Goal: Find specific page/section: Find specific page/section

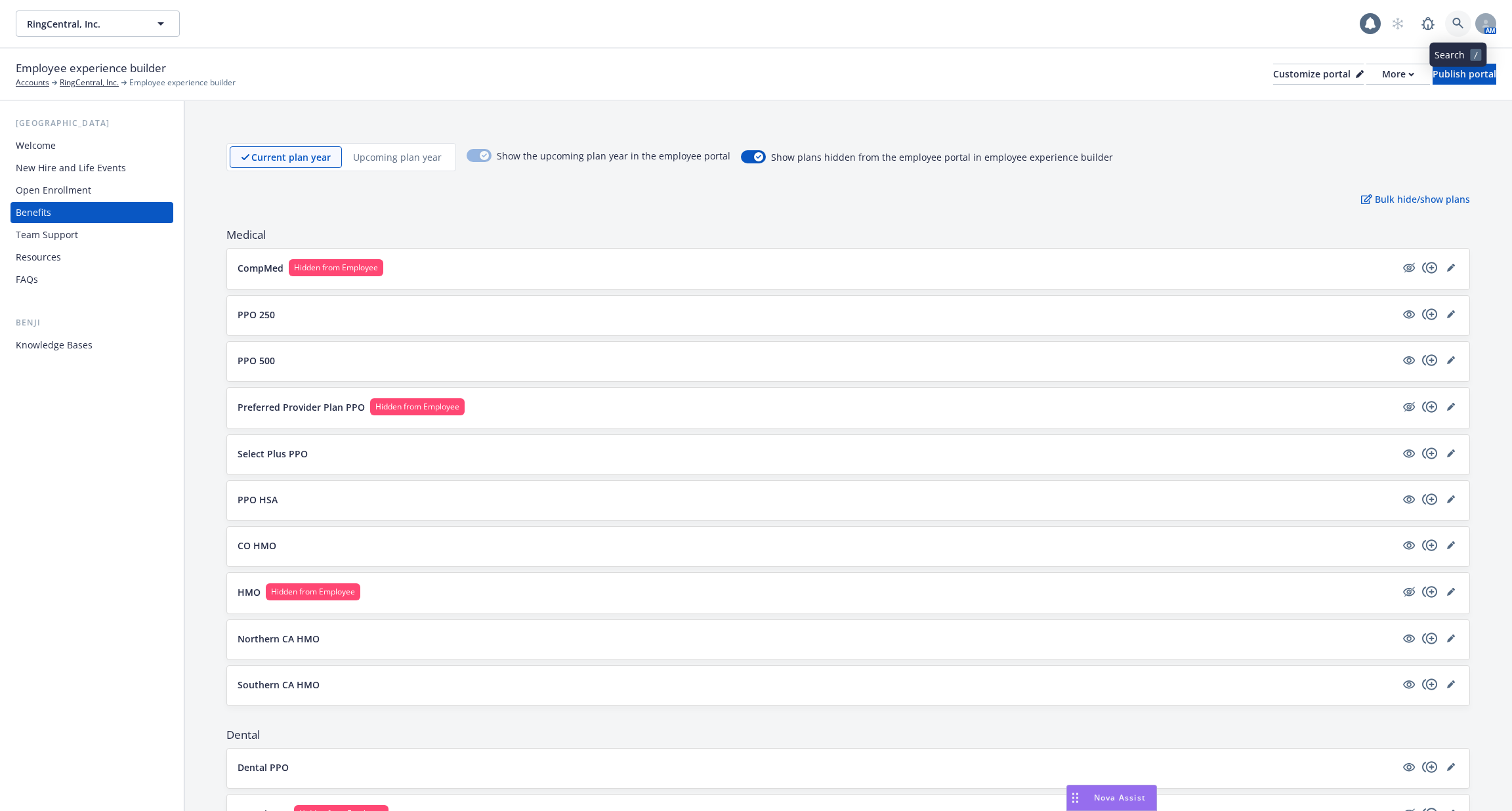
click at [1454, 21] on icon at bounding box center [1458, 23] width 12 height 12
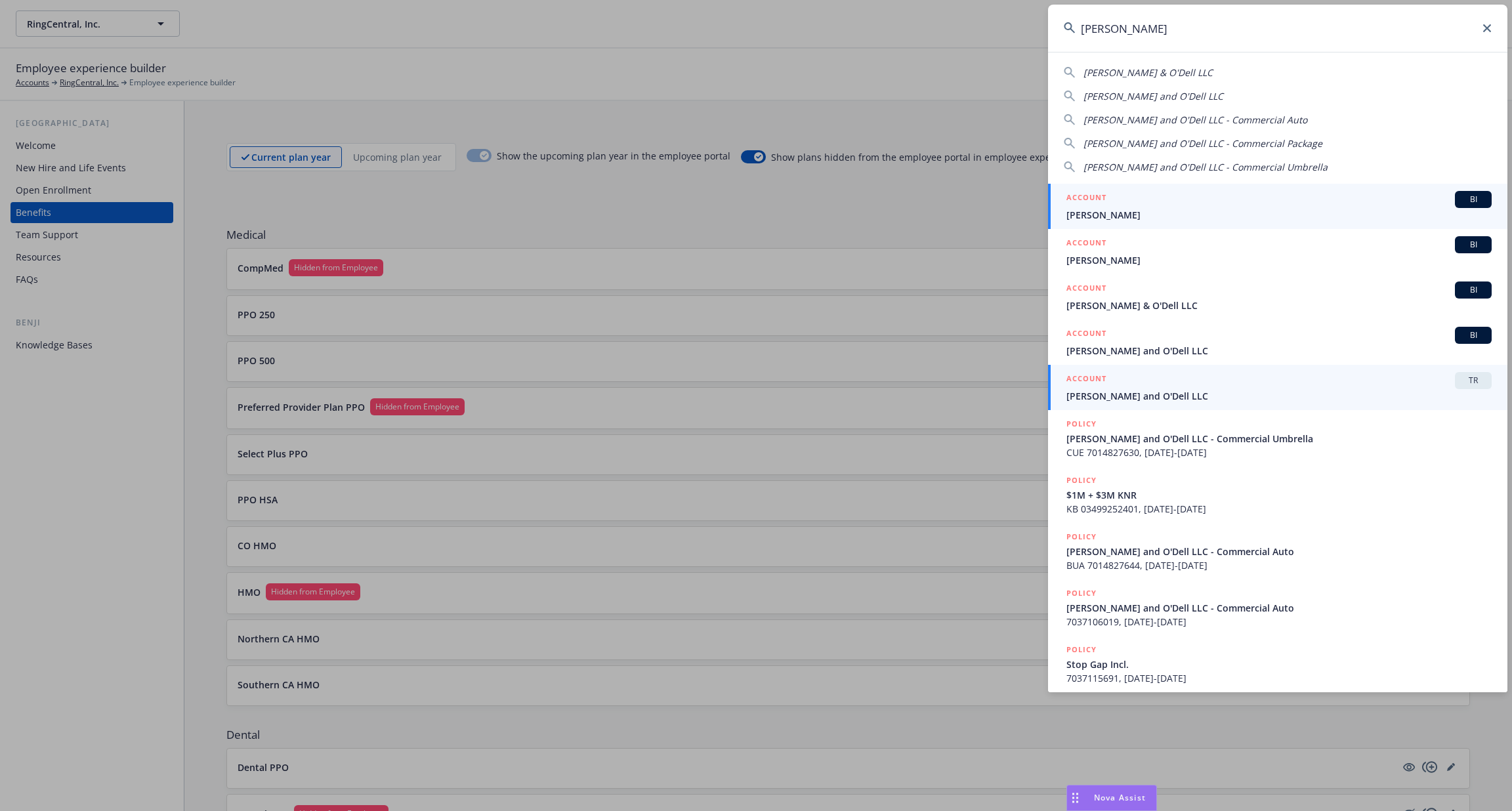
type input "[PERSON_NAME]"
click at [1282, 398] on span "[PERSON_NAME] and O'Dell LLC" at bounding box center [1279, 396] width 425 height 14
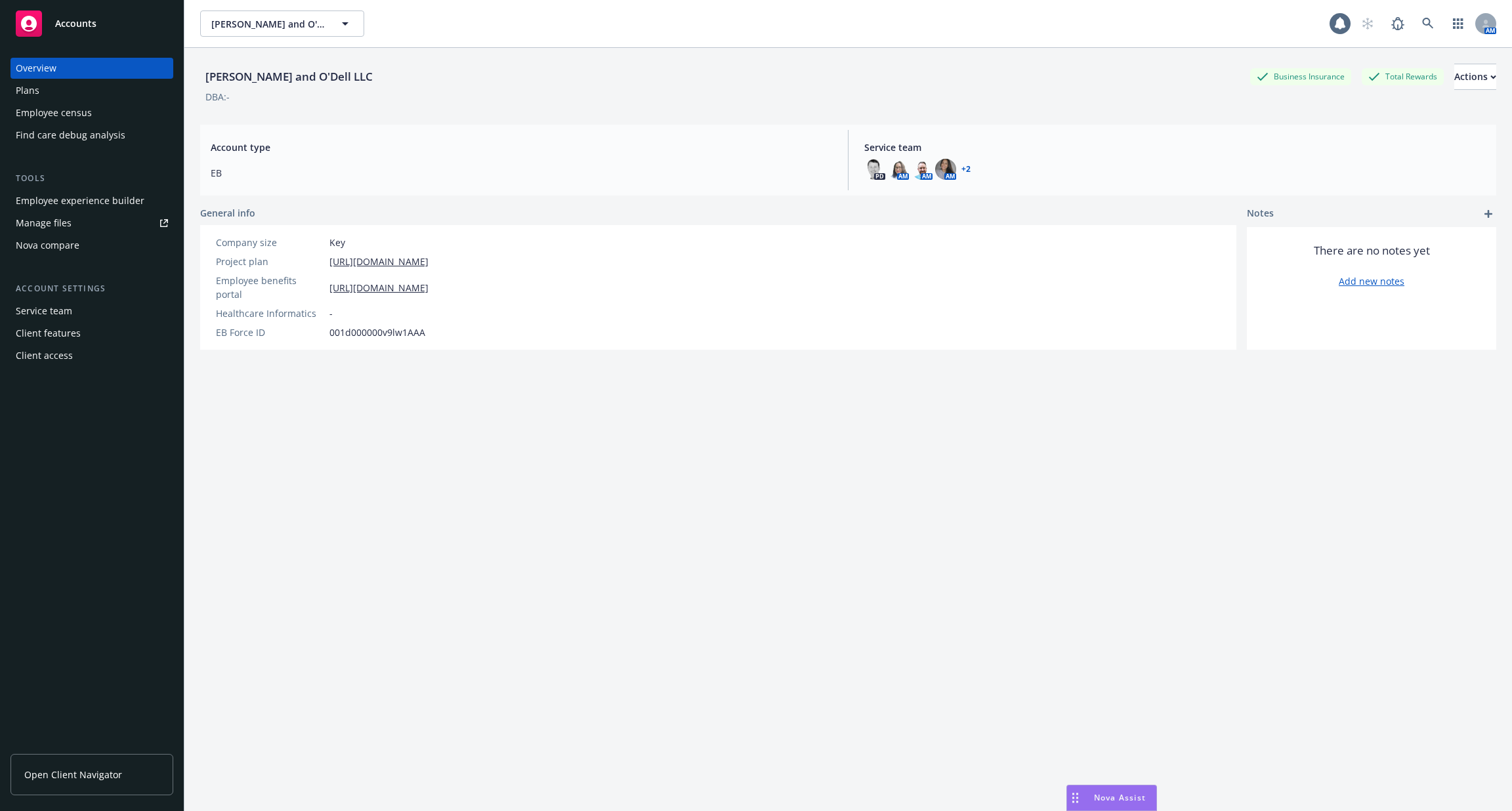
click at [63, 116] on div "Employee census" at bounding box center [53, 113] width 76 height 21
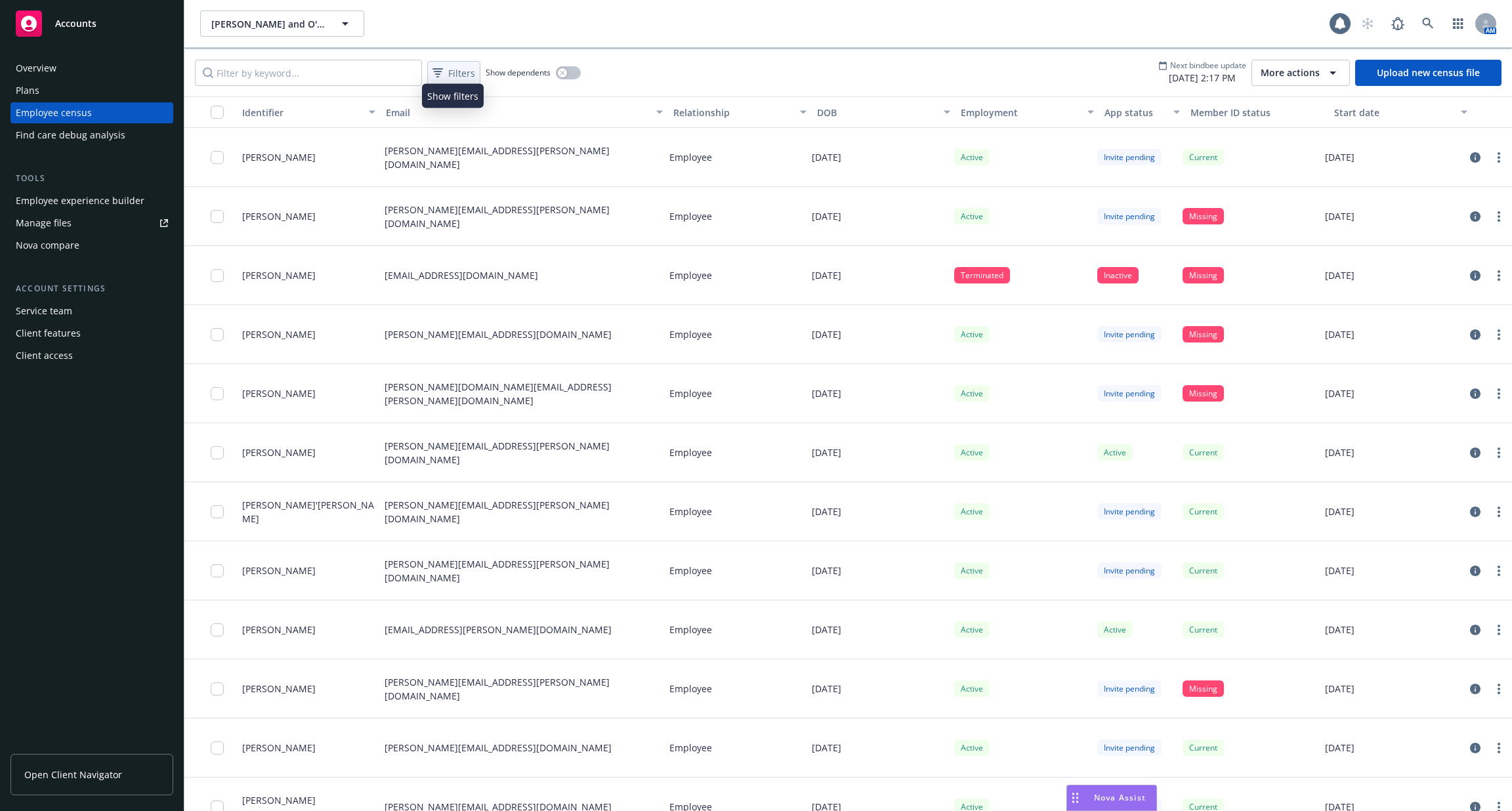
click at [465, 71] on span "Filters" at bounding box center [462, 73] width 27 height 14
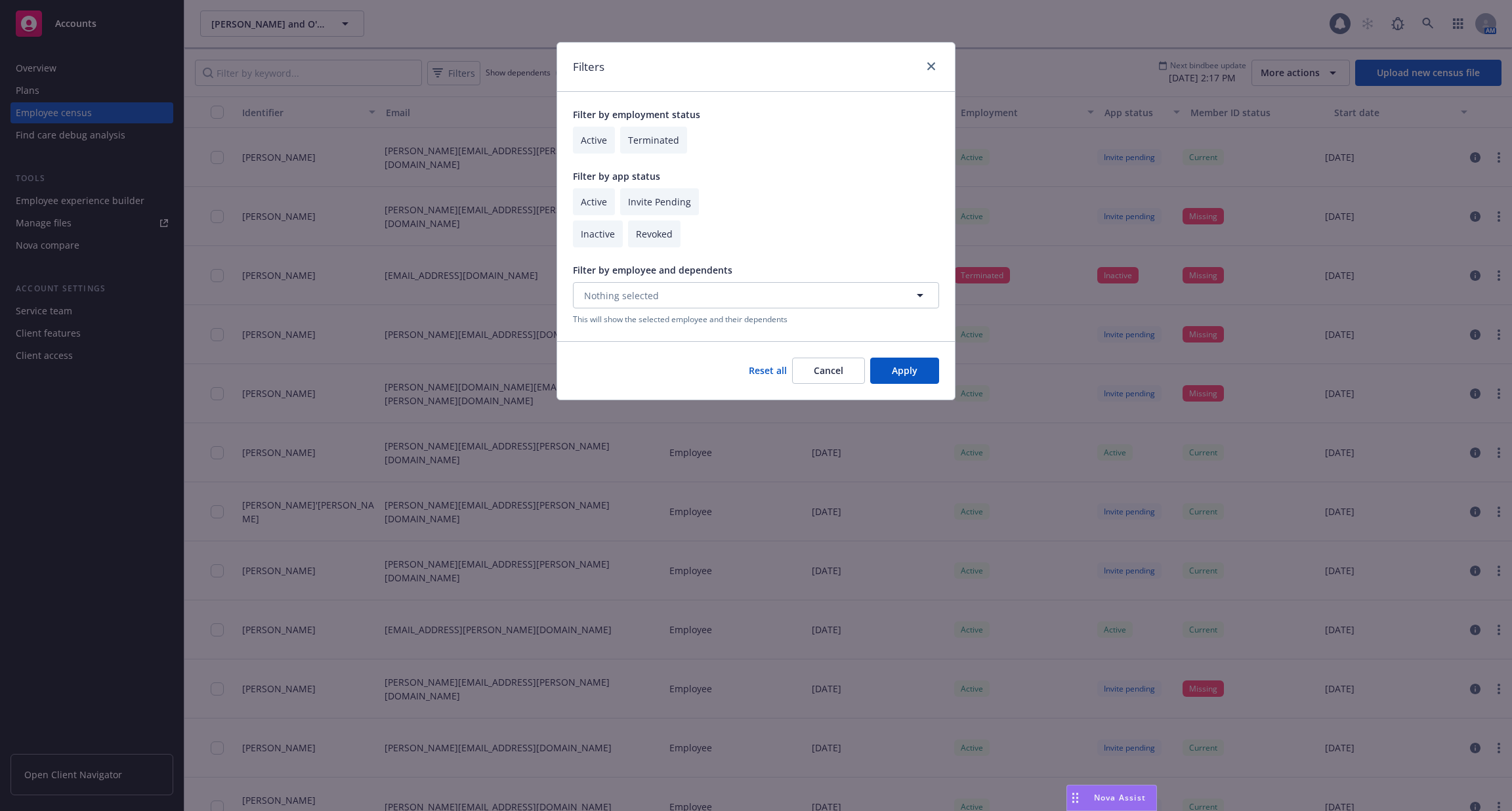
click at [596, 206] on input "checkbox" at bounding box center [593, 202] width 42 height 27
checkbox input "true"
click at [901, 375] on button "Apply" at bounding box center [904, 371] width 69 height 26
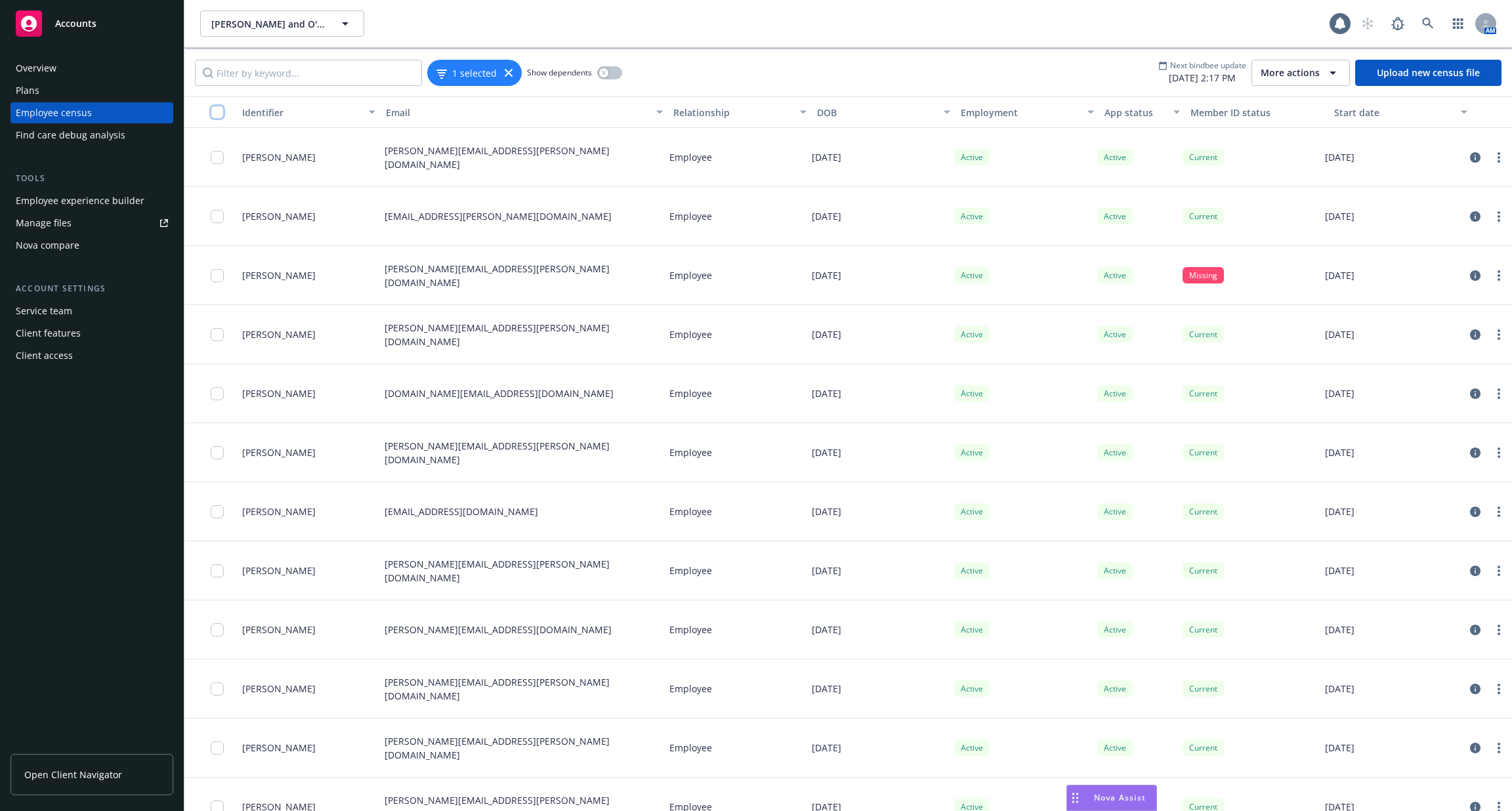
click at [216, 106] on input "checkbox" at bounding box center [217, 112] width 13 height 13
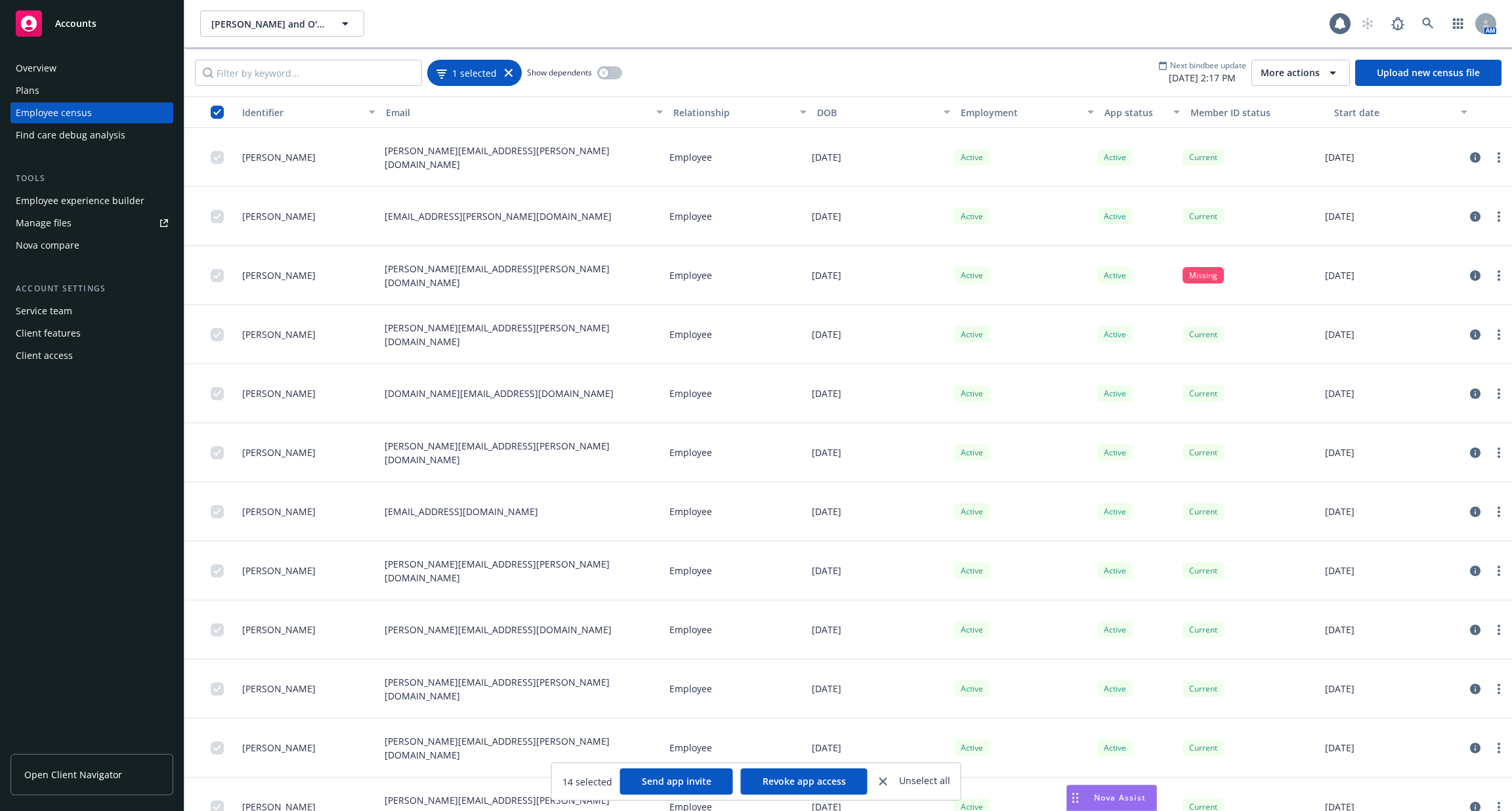
click at [507, 79] on div "1 selected" at bounding box center [474, 73] width 76 height 14
click at [507, 69] on icon at bounding box center [508, 73] width 8 height 8
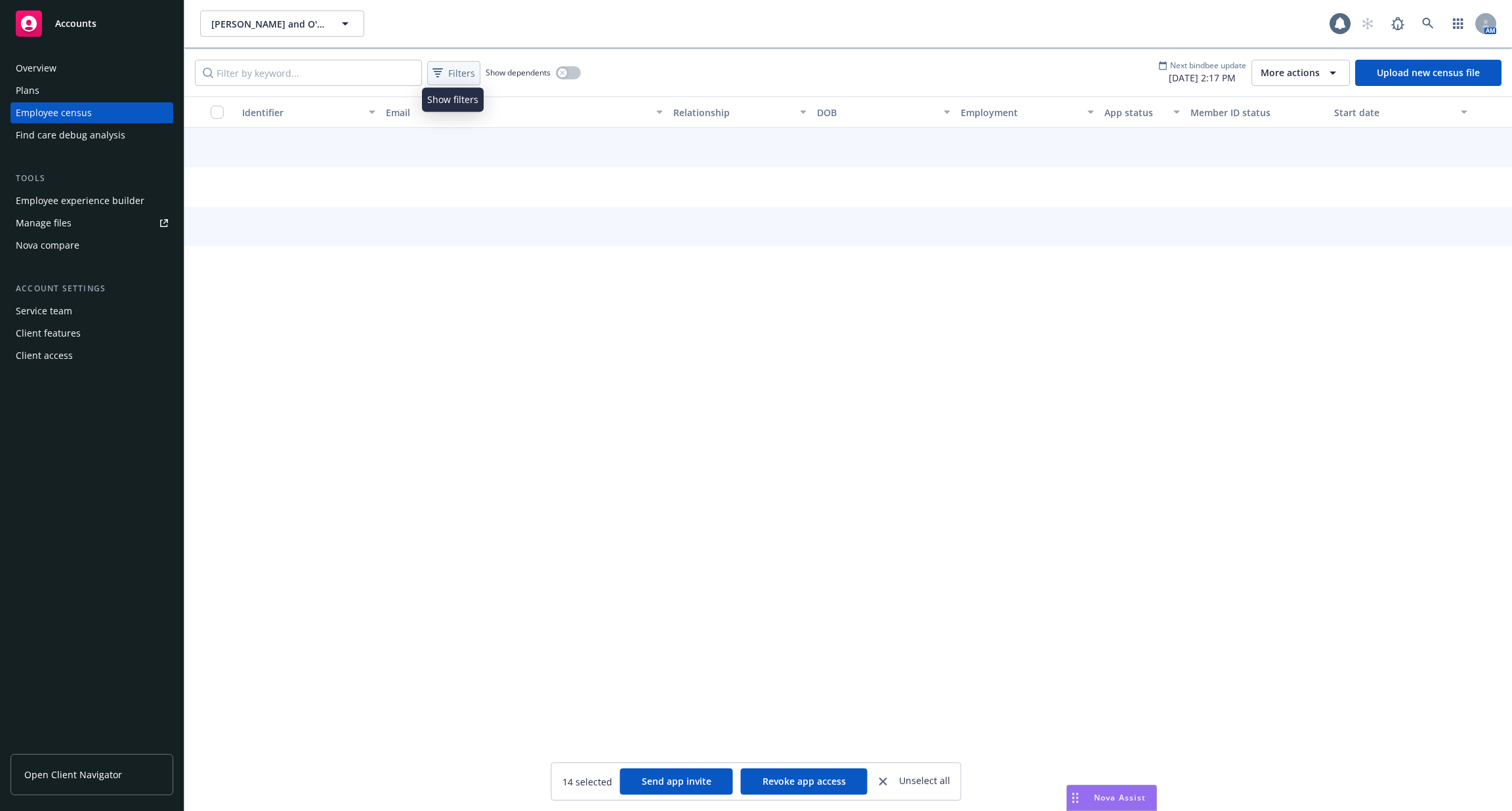
click at [452, 72] on span "Filters" at bounding box center [462, 73] width 27 height 14
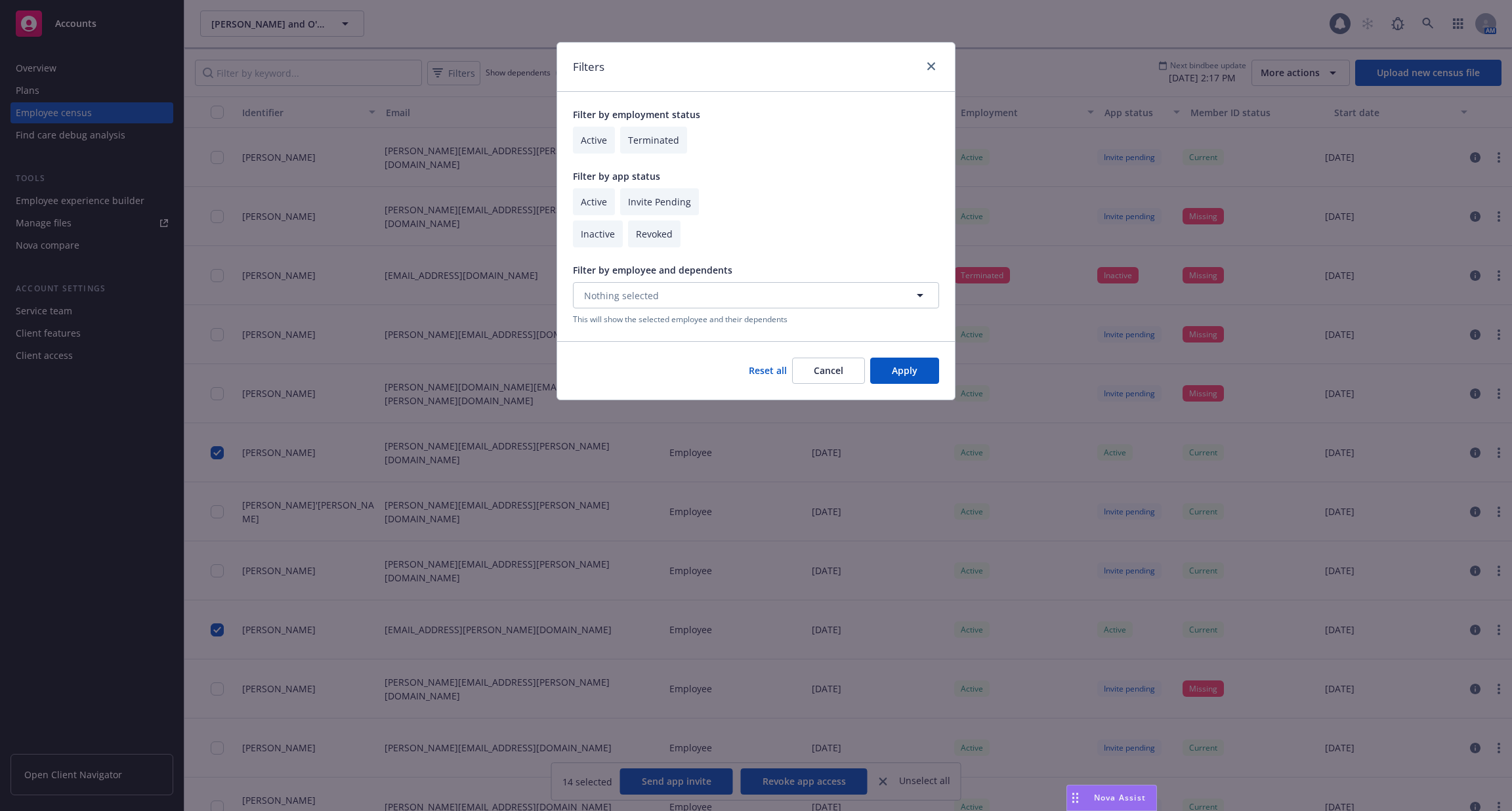
click at [601, 206] on input "checkbox" at bounding box center [593, 202] width 42 height 27
checkbox input "true"
click at [652, 204] on input "checkbox" at bounding box center [659, 202] width 79 height 27
checkbox input "true"
click at [911, 376] on button "Apply" at bounding box center [904, 371] width 69 height 26
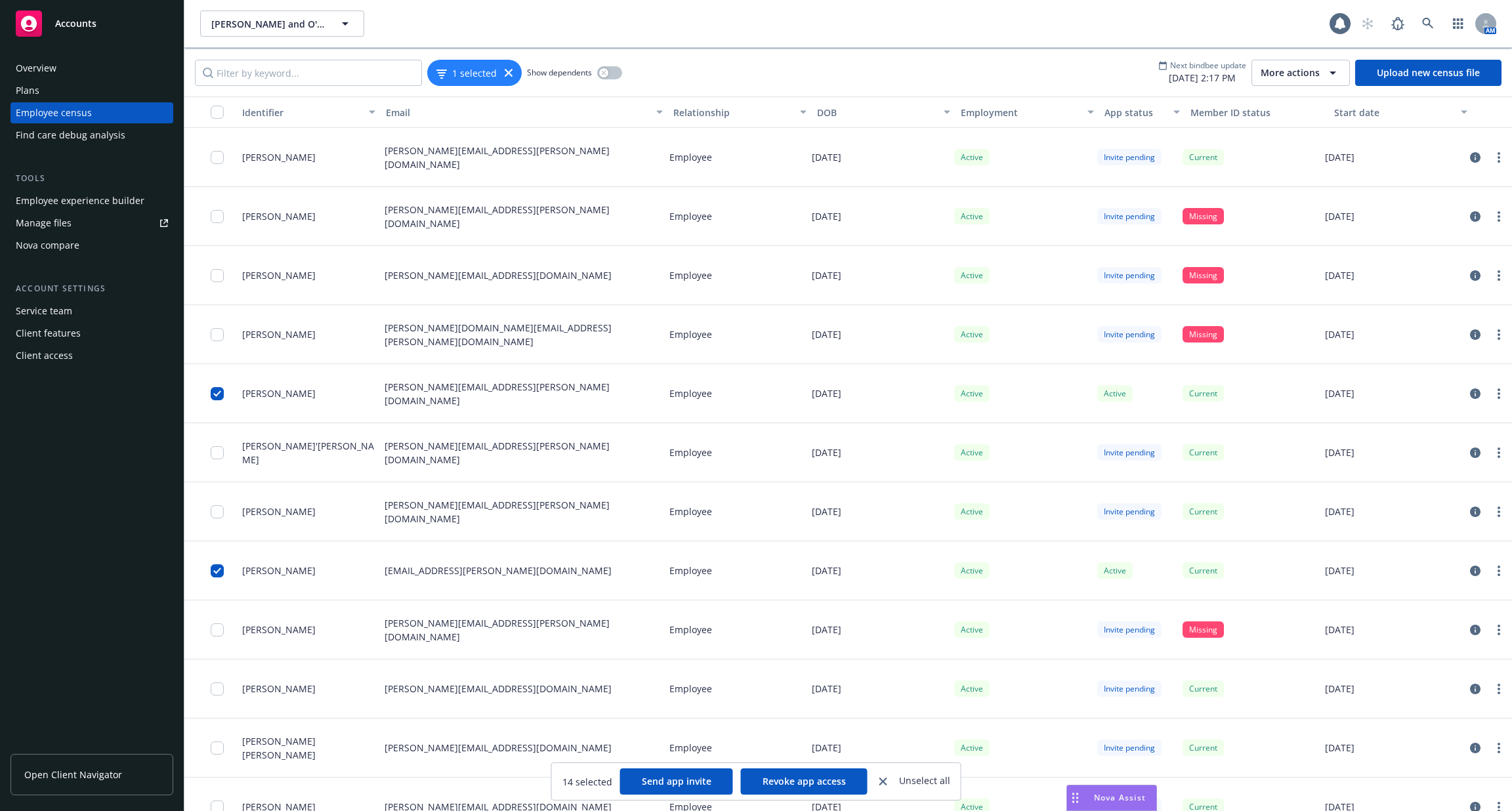
click at [208, 112] on div "button" at bounding box center [210, 112] width 42 height 13
click at [212, 112] on input "checkbox" at bounding box center [217, 112] width 13 height 13
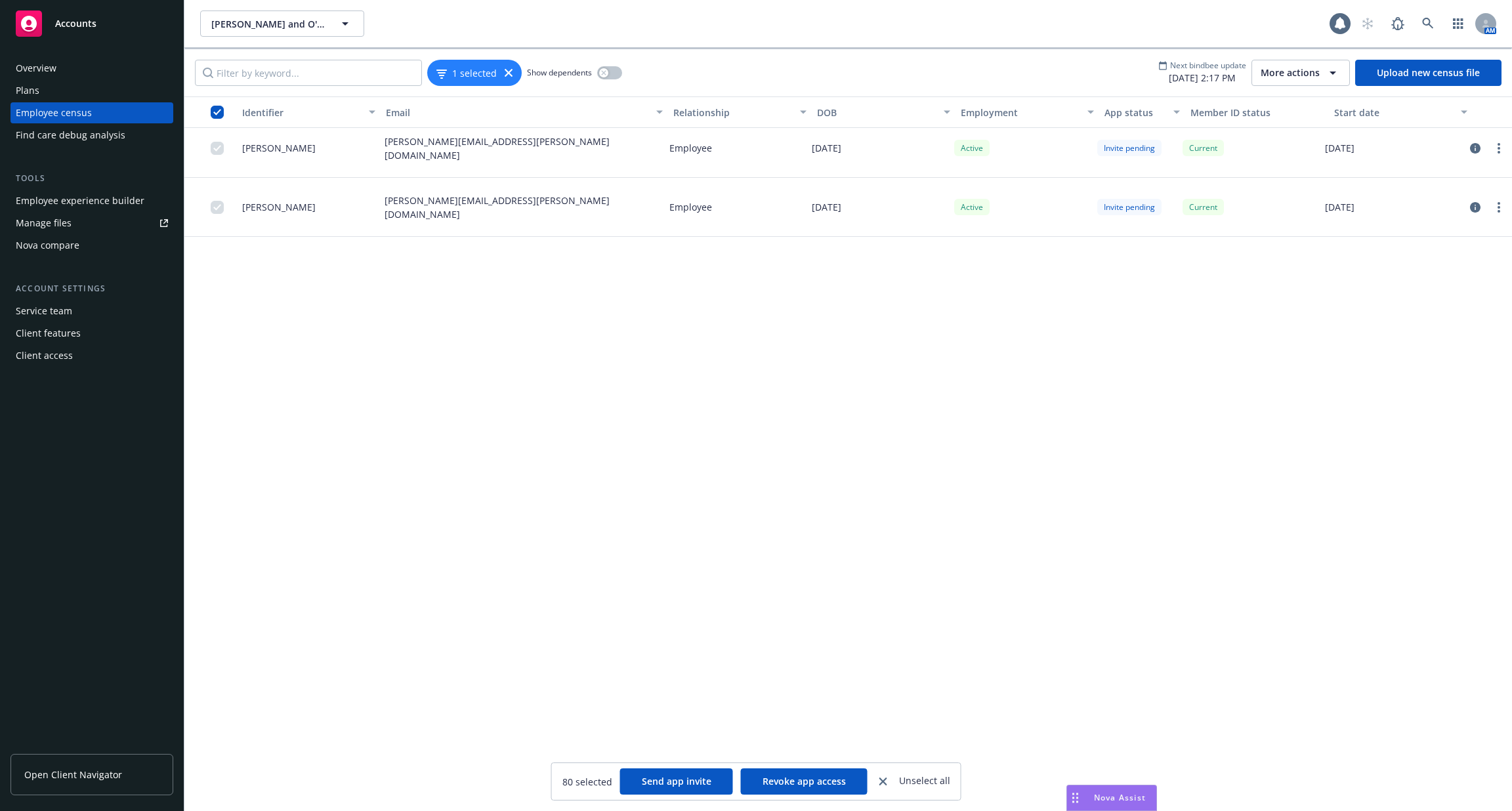
scroll to position [4039, 0]
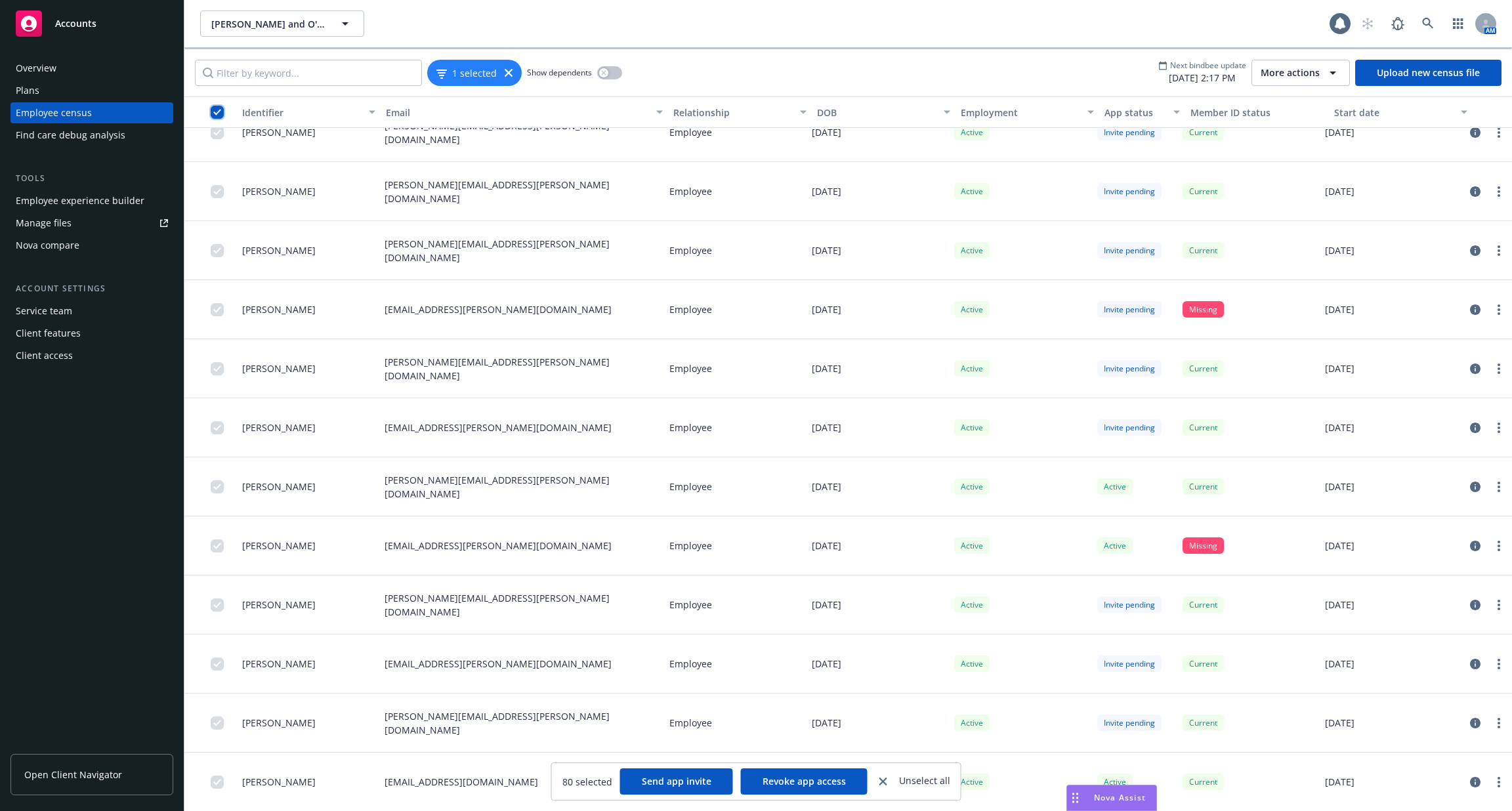
click at [216, 114] on input "checkbox" at bounding box center [217, 112] width 13 height 13
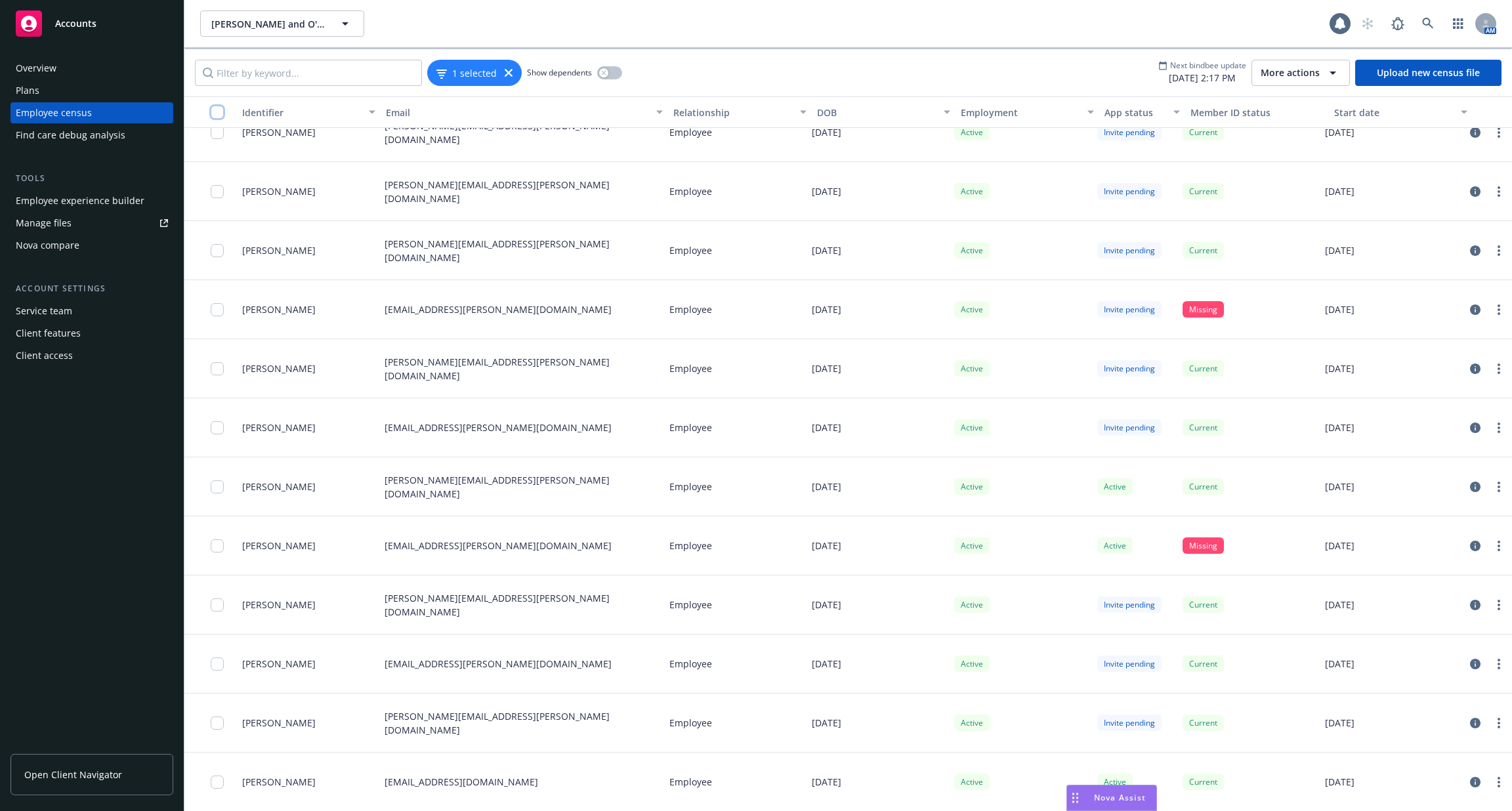
click at [216, 114] on input "checkbox" at bounding box center [217, 112] width 13 height 13
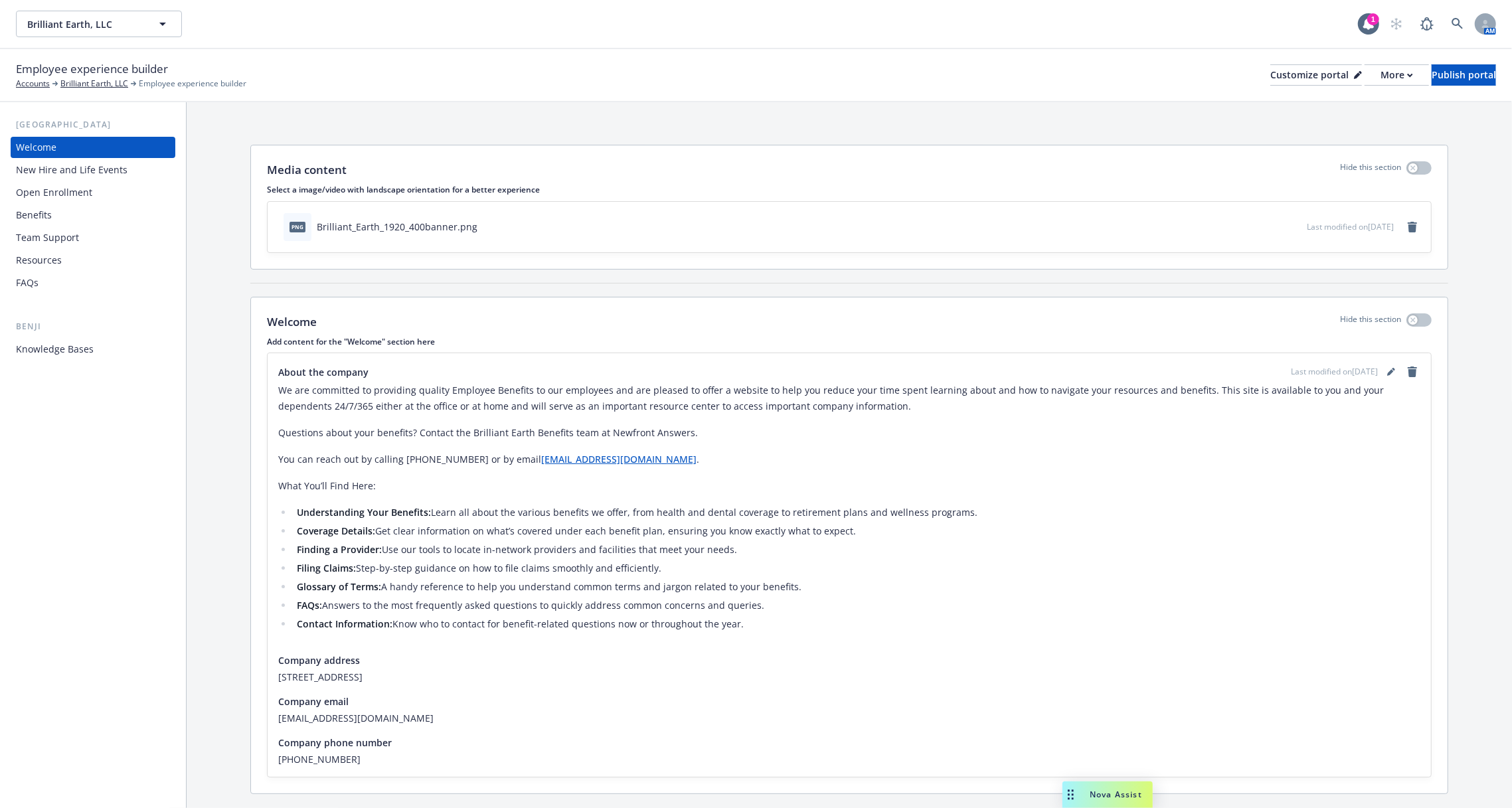
click at [87, 263] on div "Resources" at bounding box center [93, 261] width 154 height 22
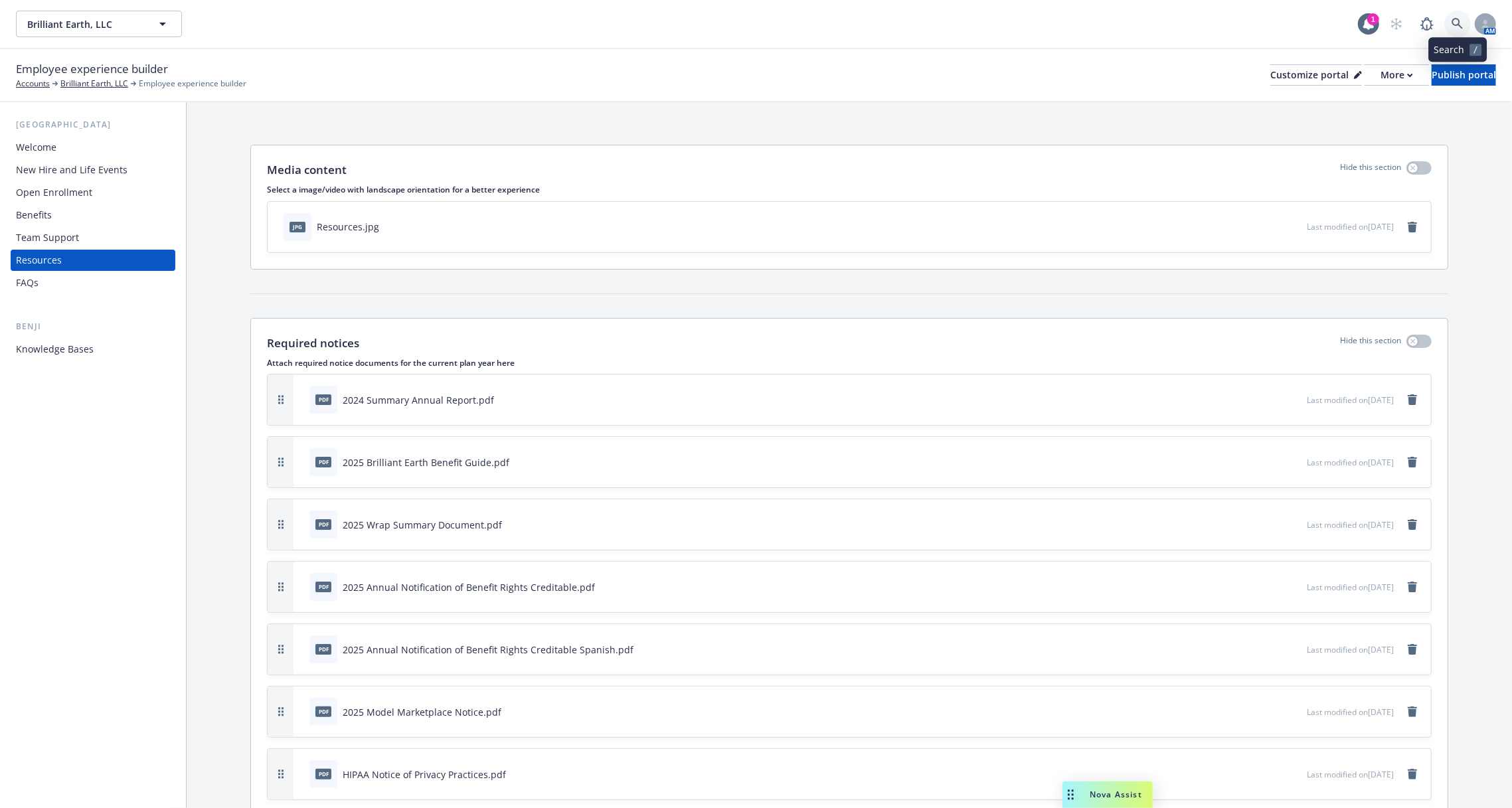
click at [1457, 22] on icon at bounding box center [1457, 24] width 12 height 12
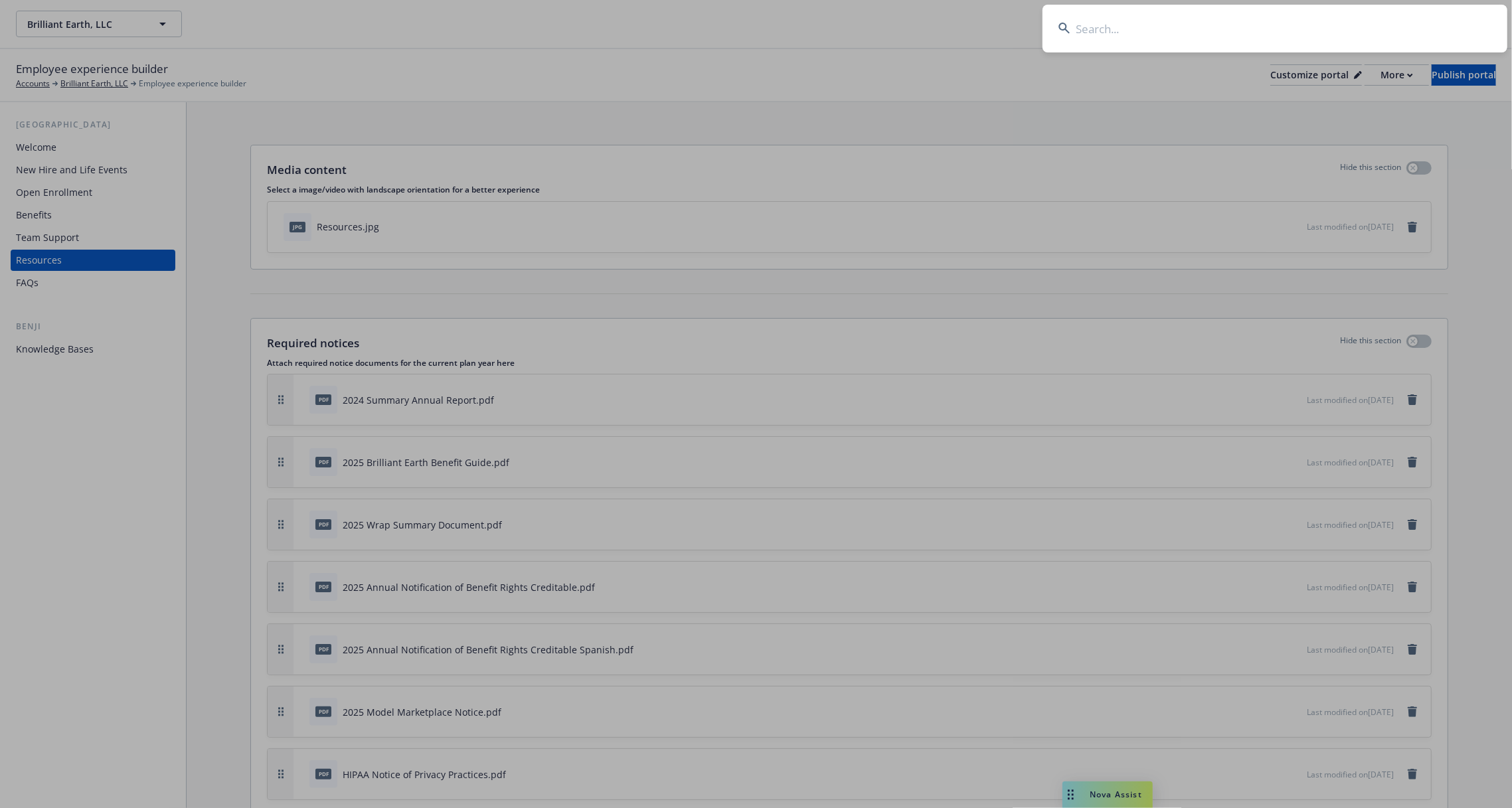
type input "d"
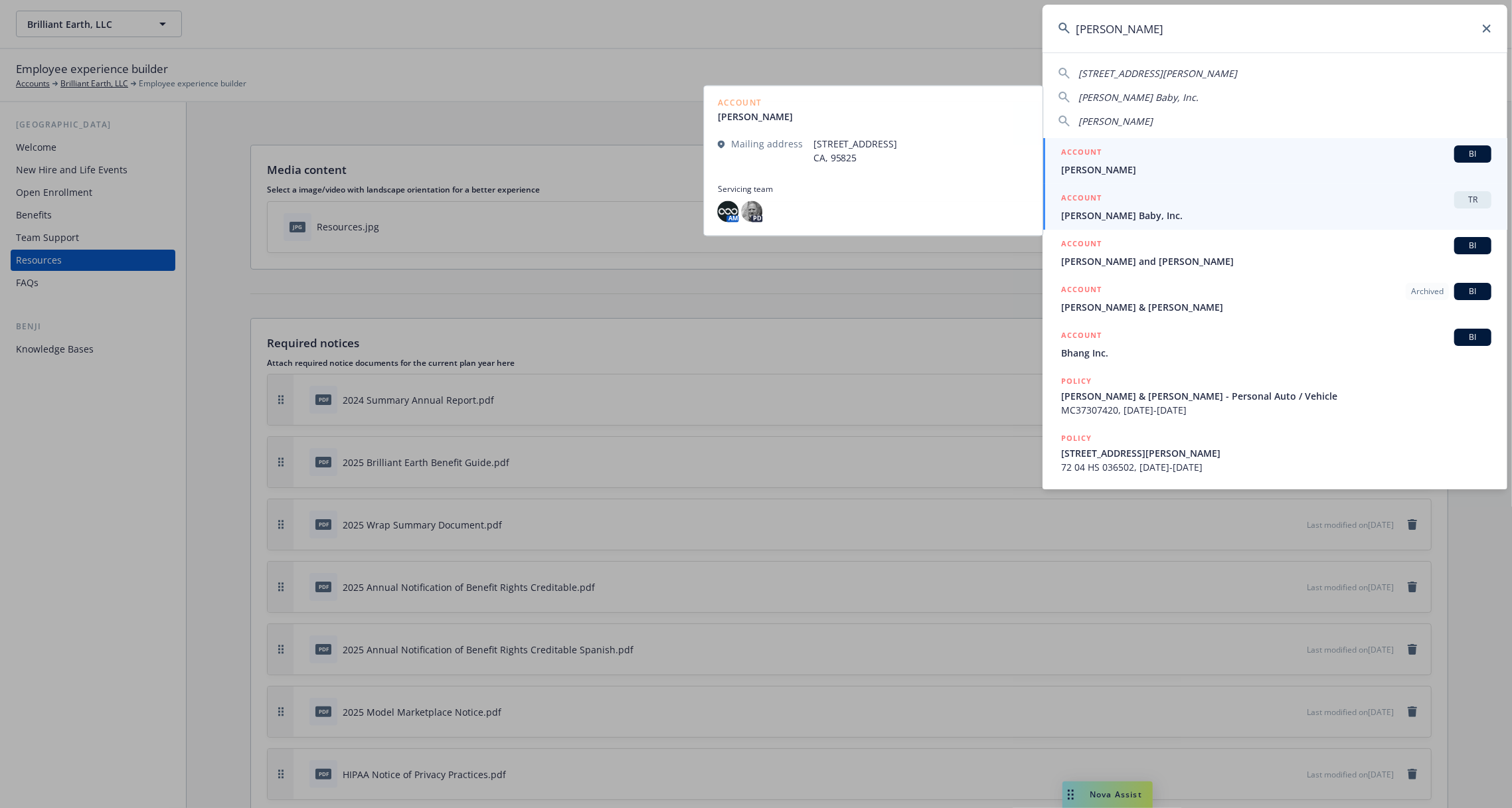
type input "bobbie"
click at [1243, 217] on span "Bobbie Baby, Inc." at bounding box center [1277, 215] width 431 height 14
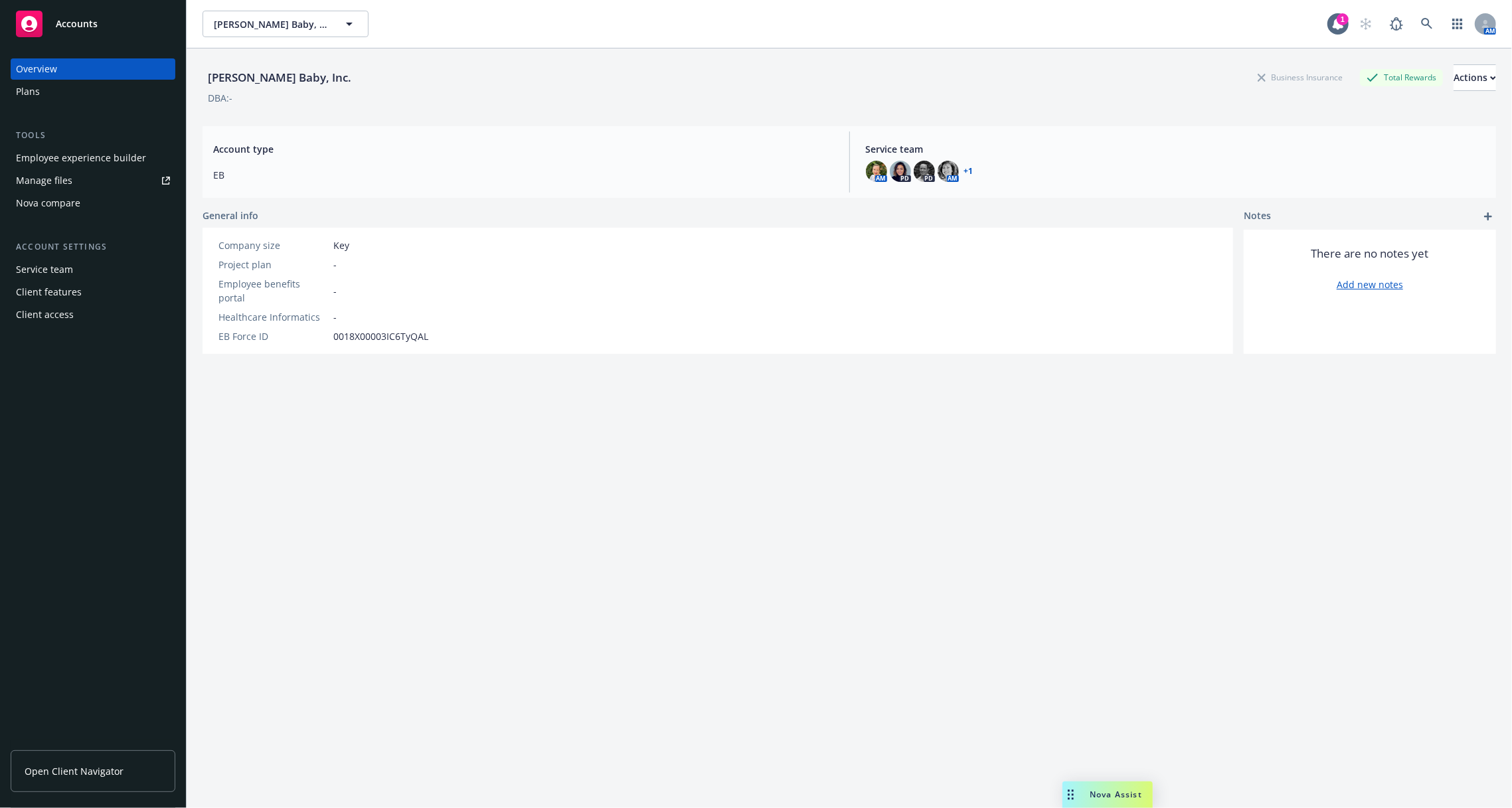
click at [66, 162] on div "Employee experience builder" at bounding box center [81, 158] width 130 height 22
